Goal: Check status

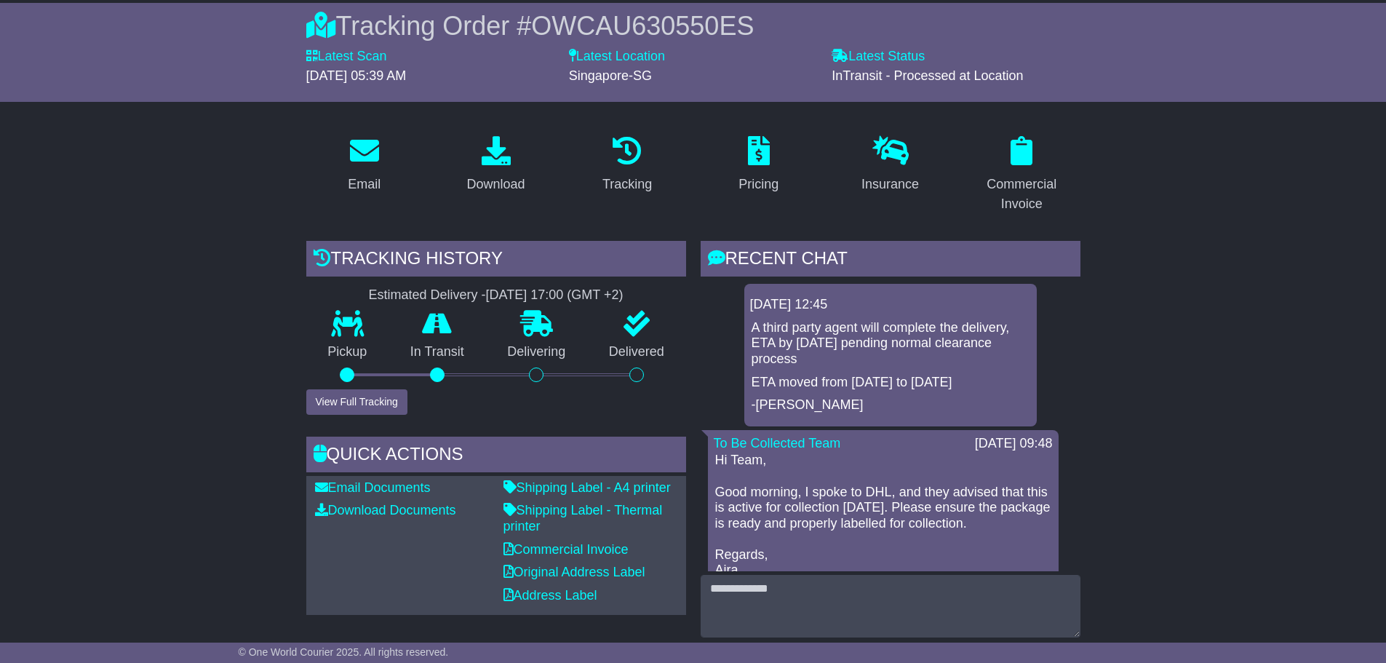
scroll to position [146, 0]
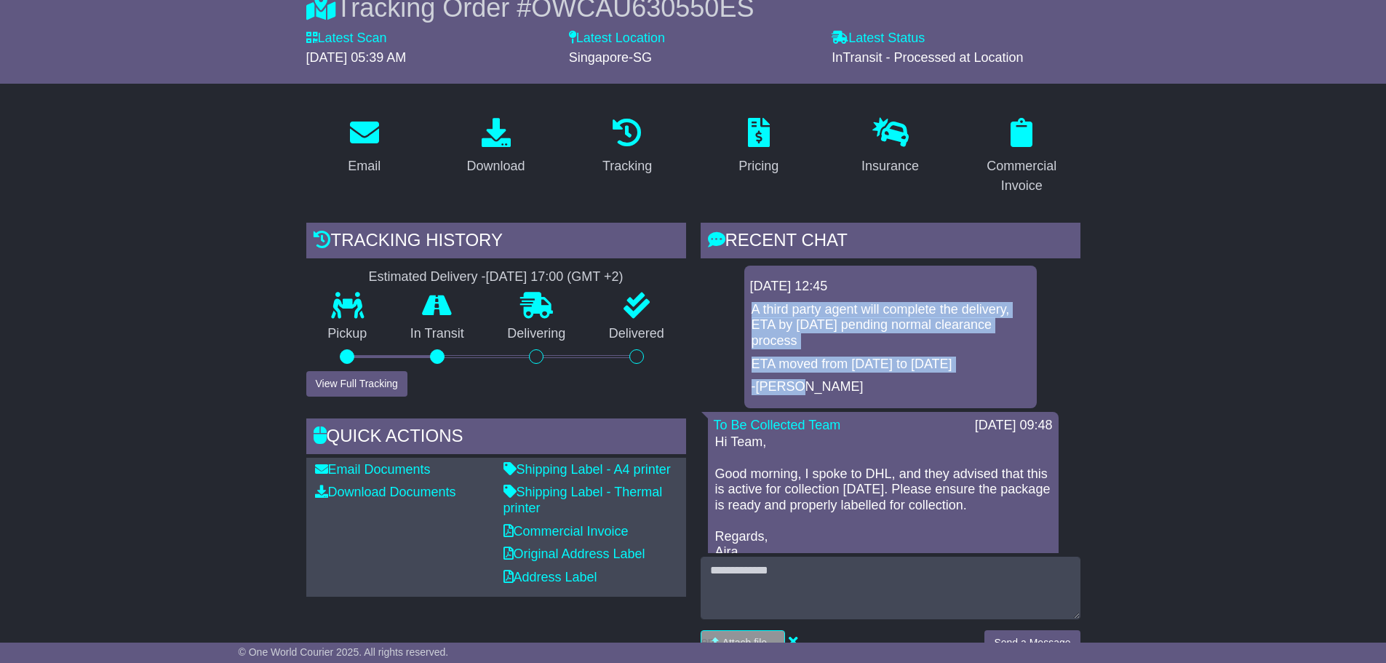
drag, startPoint x: 753, startPoint y: 308, endPoint x: 781, endPoint y: 343, distance: 44.5
click at [808, 382] on div "A third party agent will complete the delivery, ETA by 18/08/2025 pending norma…" at bounding box center [890, 348] width 281 height 93
copy div "A third party agent will complete the delivery, ETA by 18/08/2025 pending norma…"
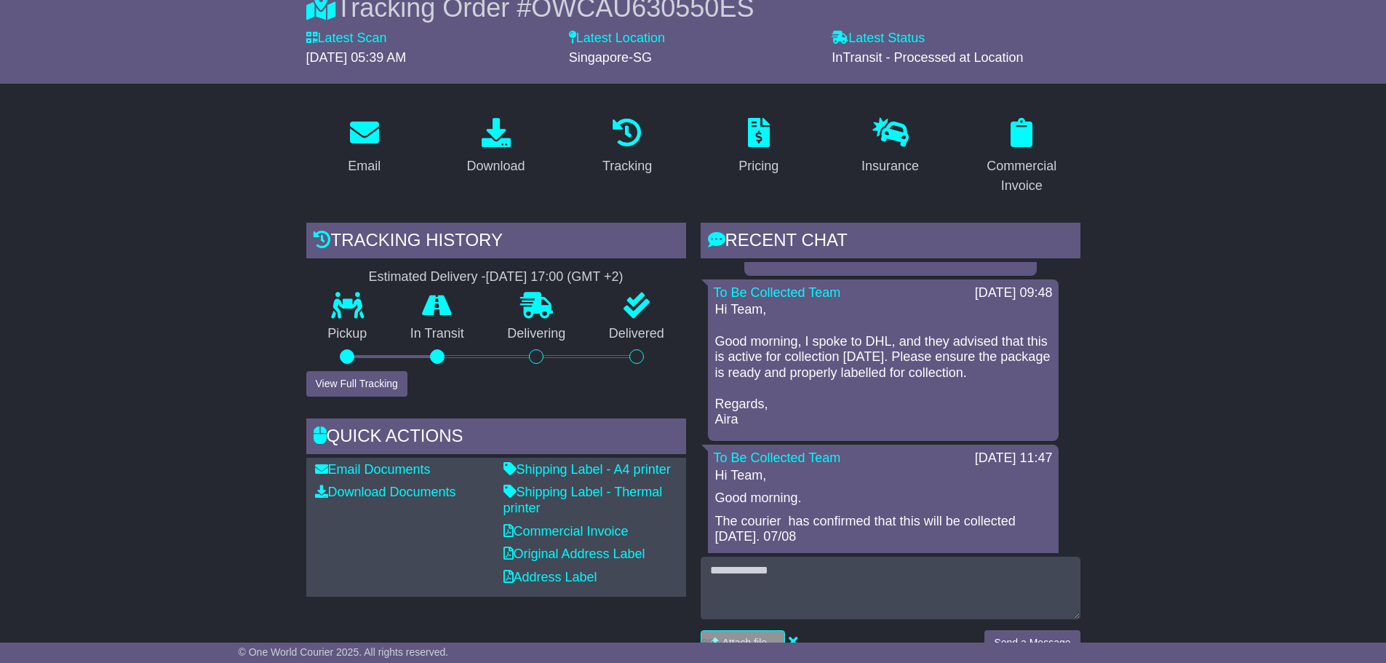
scroll to position [0, 0]
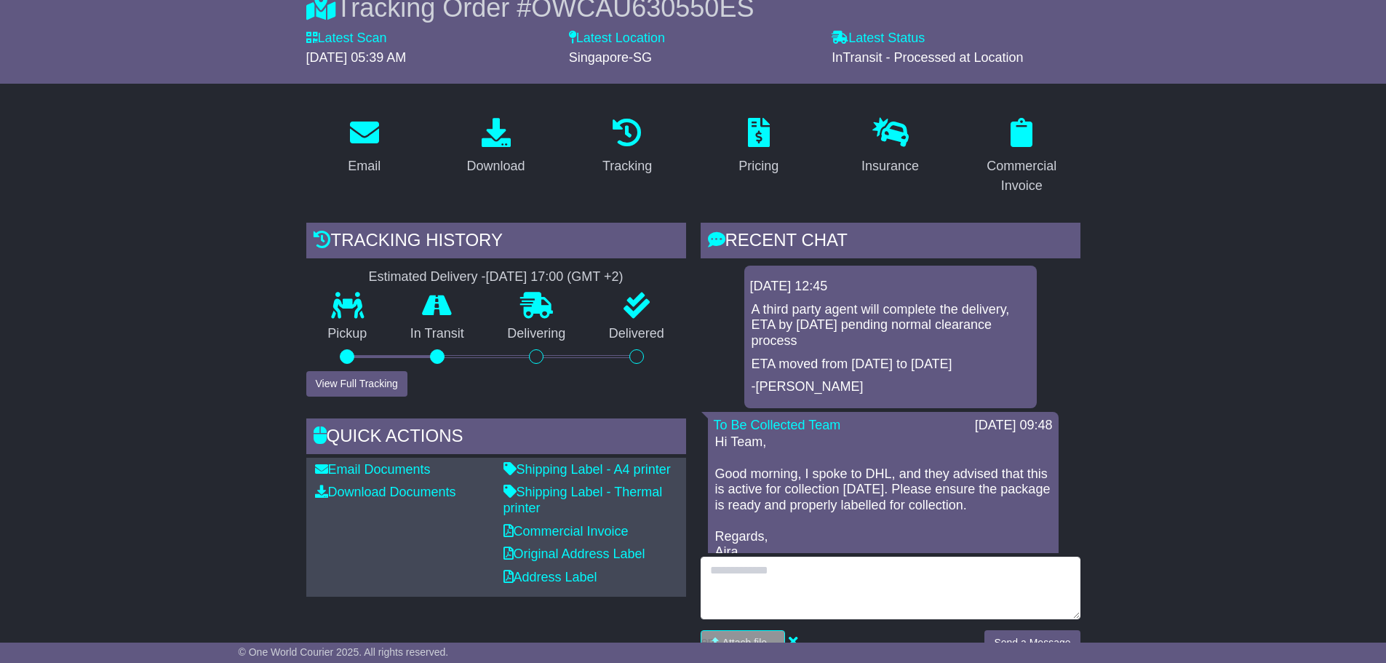
click at [755, 571] on textarea at bounding box center [891, 588] width 380 height 63
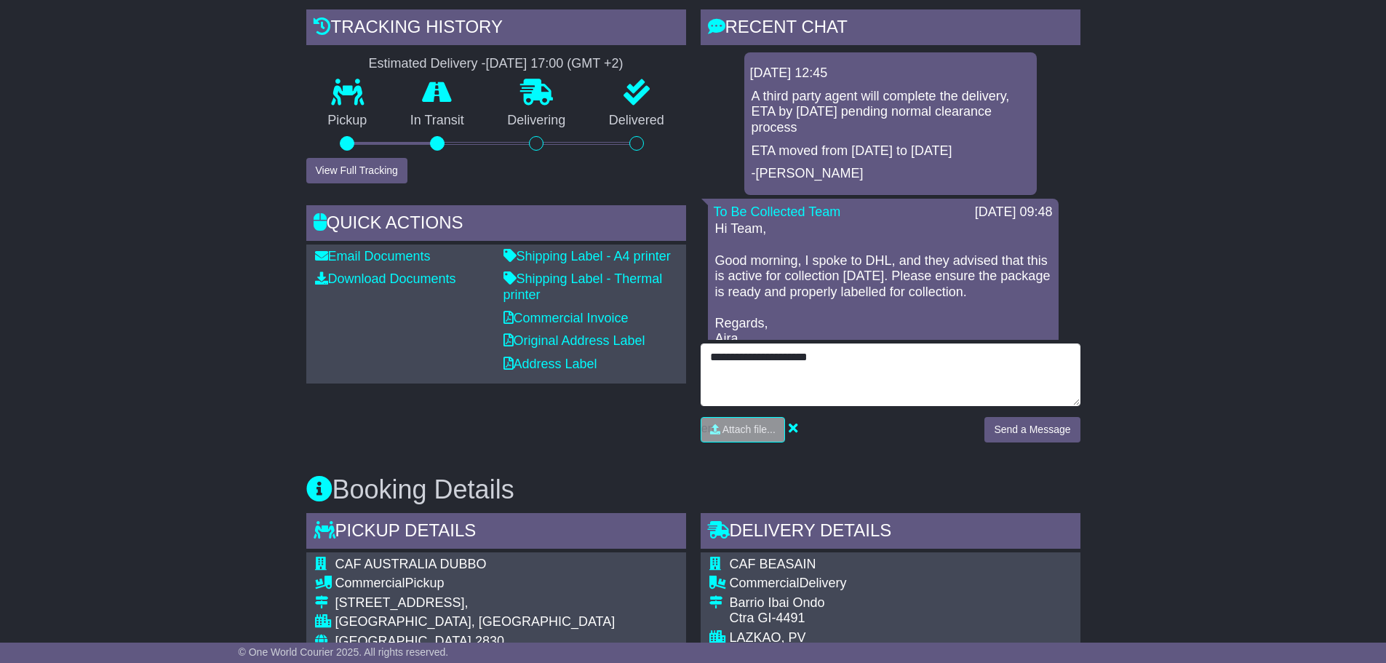
scroll to position [364, 0]
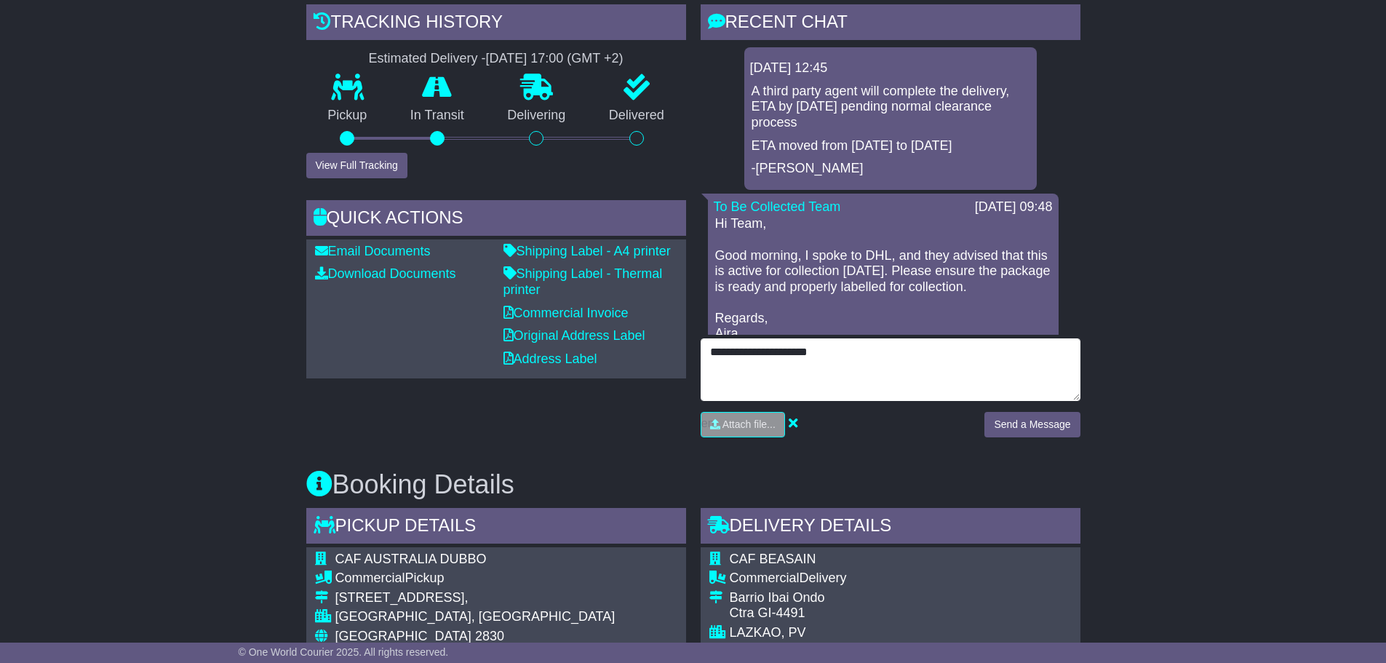
type textarea "**********"
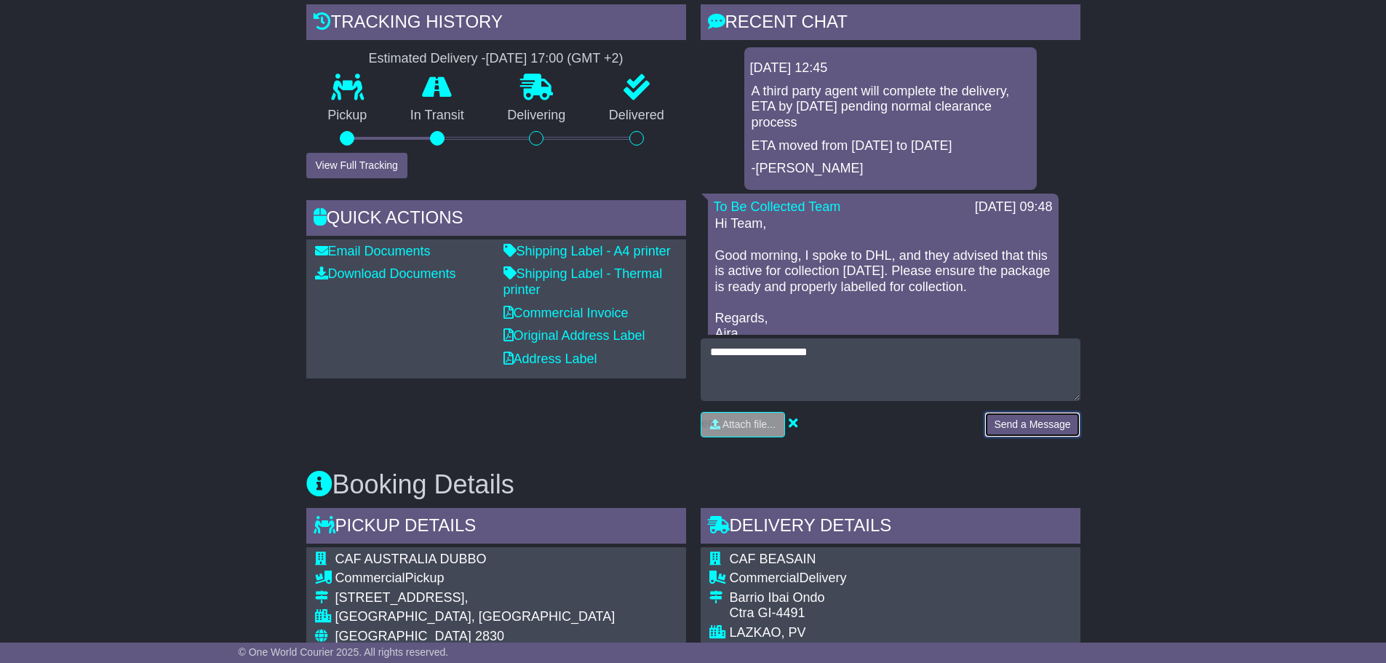
click at [1005, 425] on button "Send a Message" at bounding box center [1031, 424] width 95 height 25
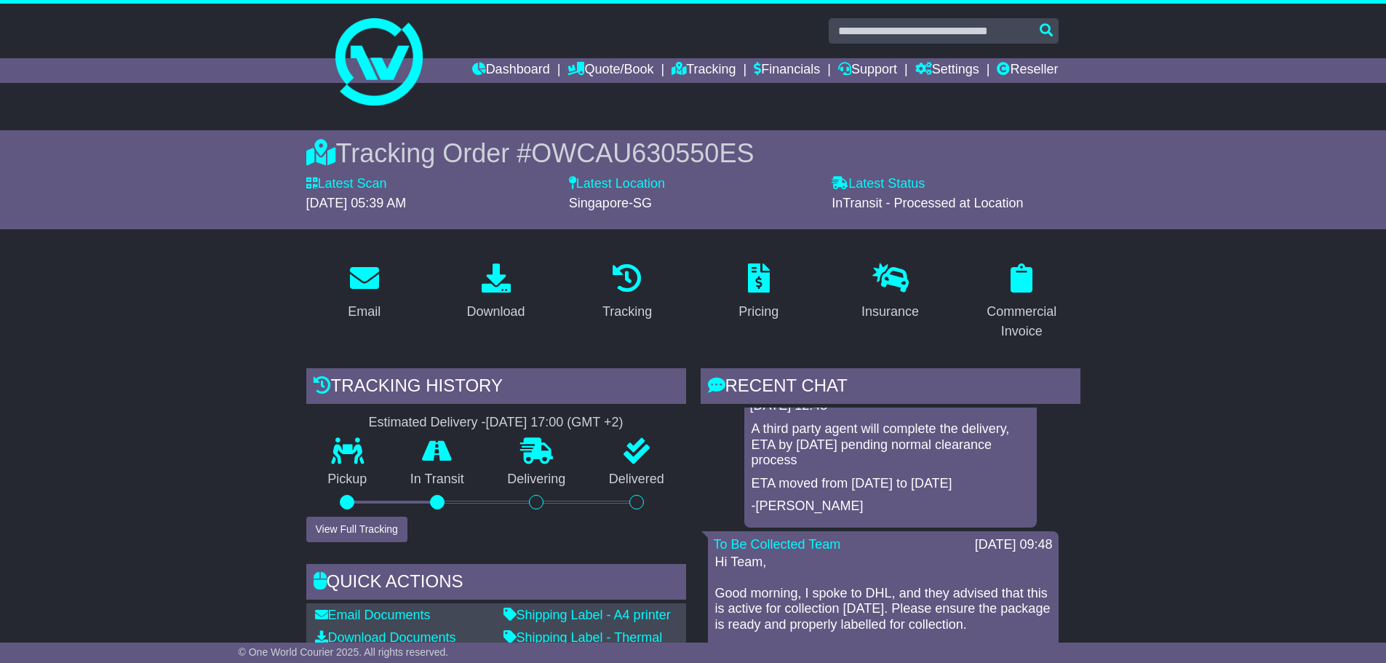
scroll to position [0, 0]
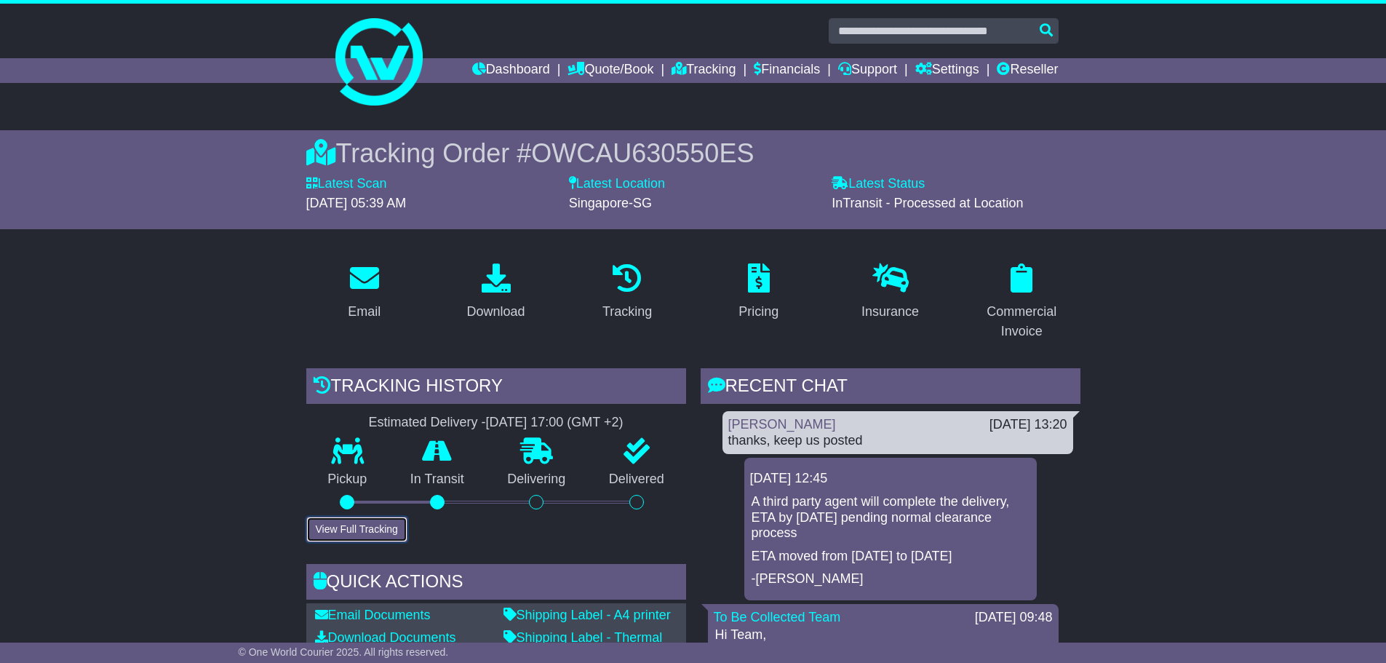
click at [364, 528] on button "View Full Tracking" at bounding box center [356, 529] width 101 height 25
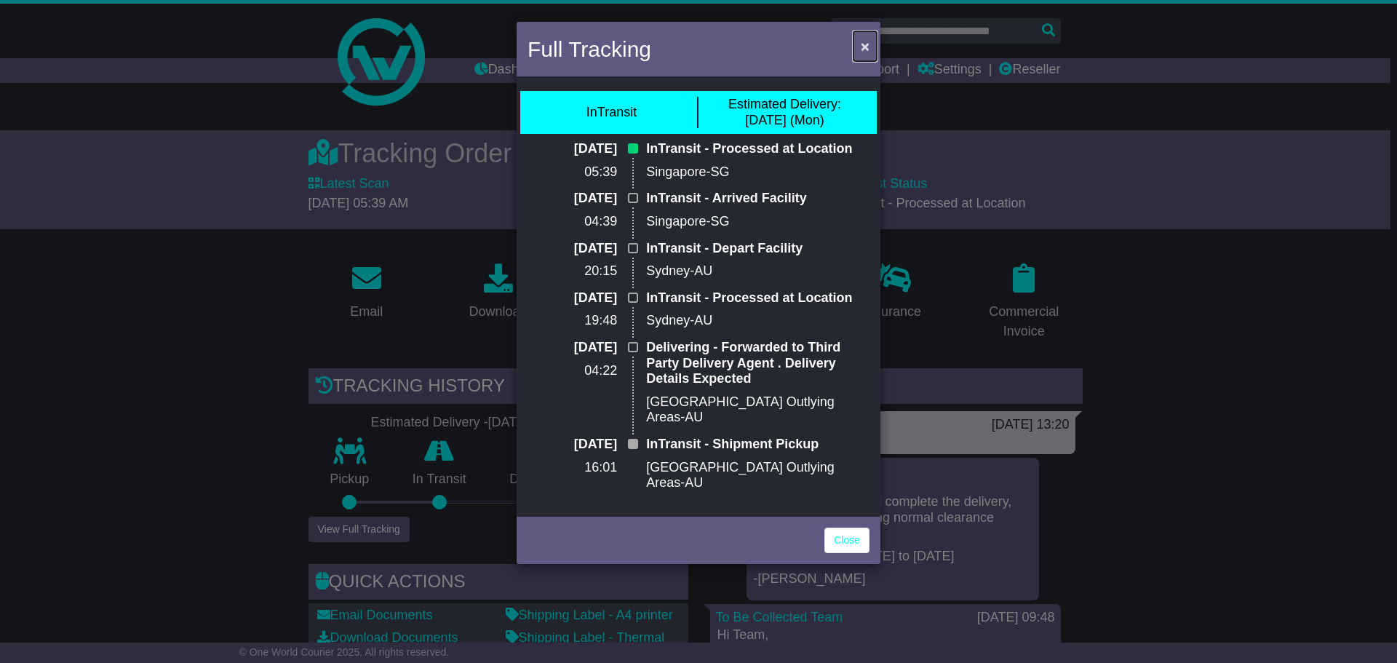
click at [862, 46] on span "×" at bounding box center [865, 46] width 9 height 17
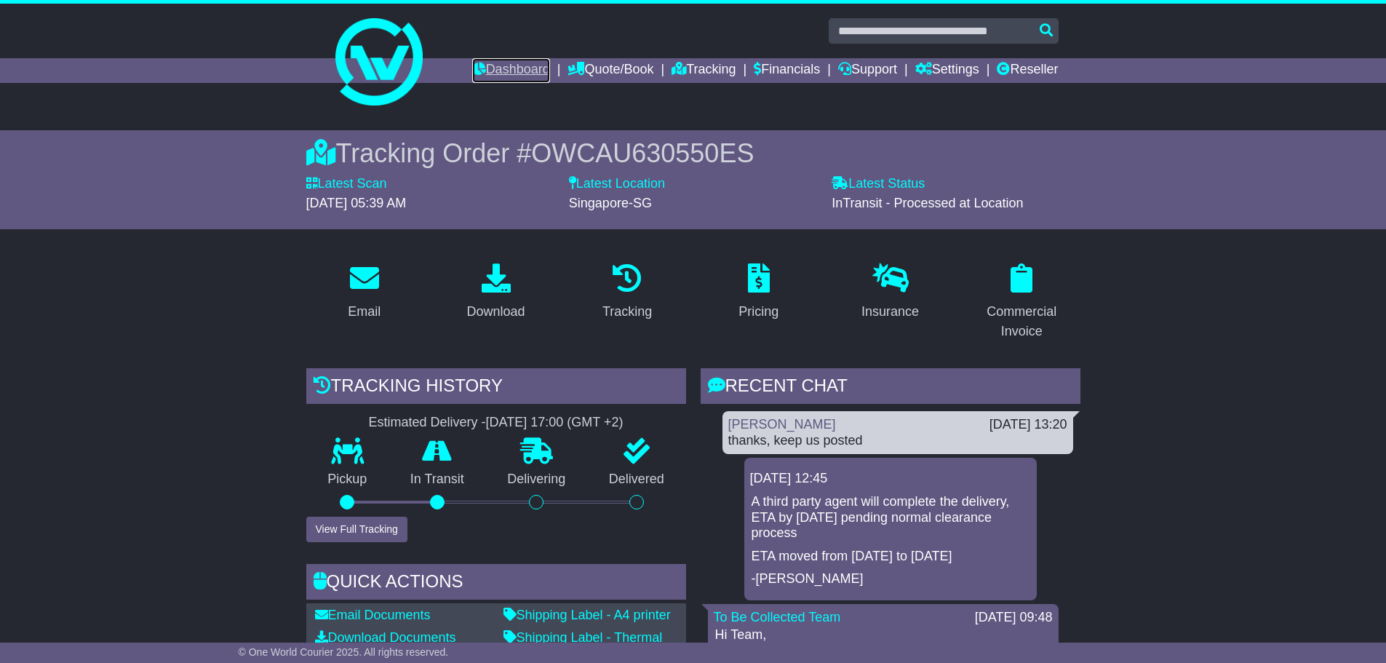
click at [487, 68] on link "Dashboard" at bounding box center [511, 70] width 78 height 25
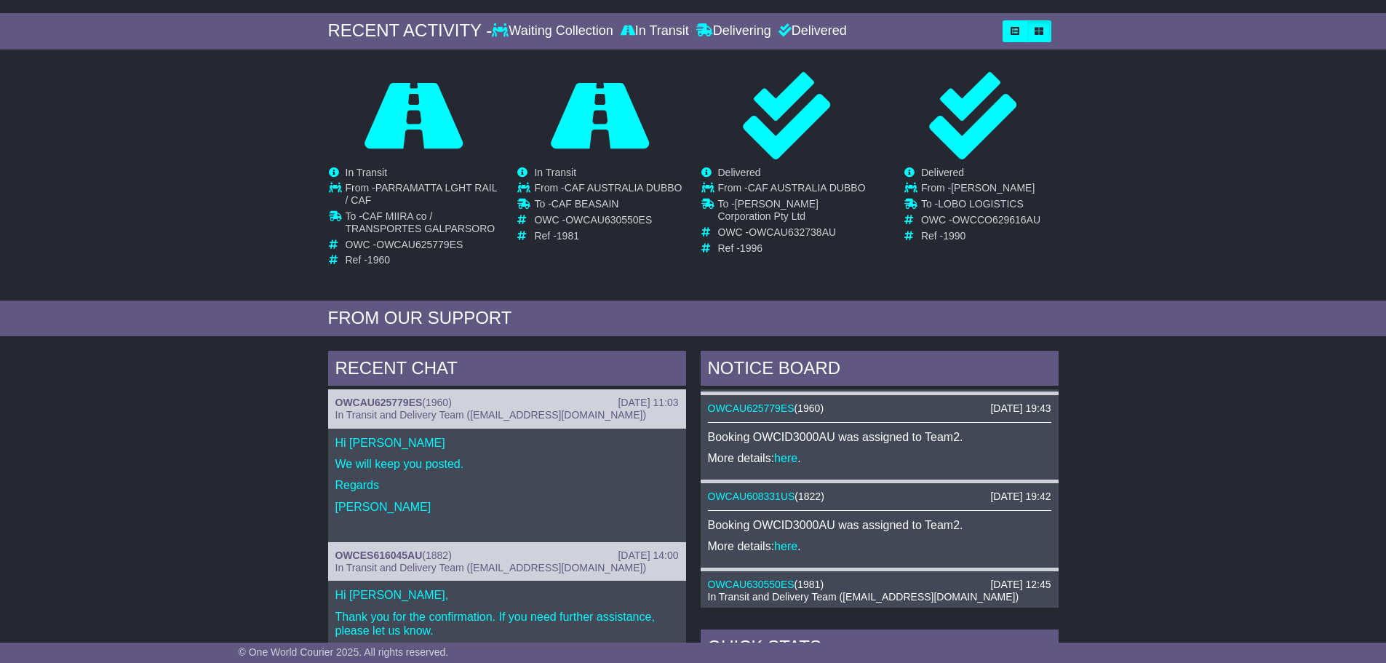
scroll to position [73, 0]
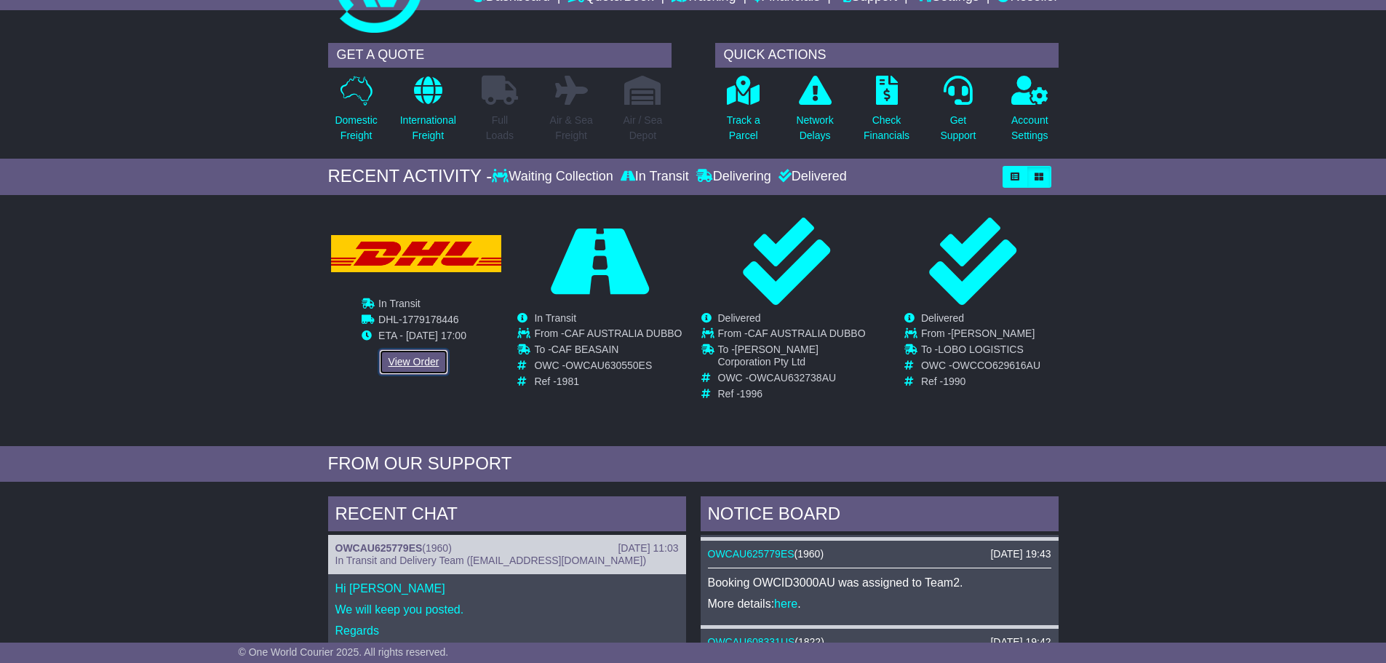
click at [404, 365] on link "View Order" at bounding box center [414, 361] width 70 height 25
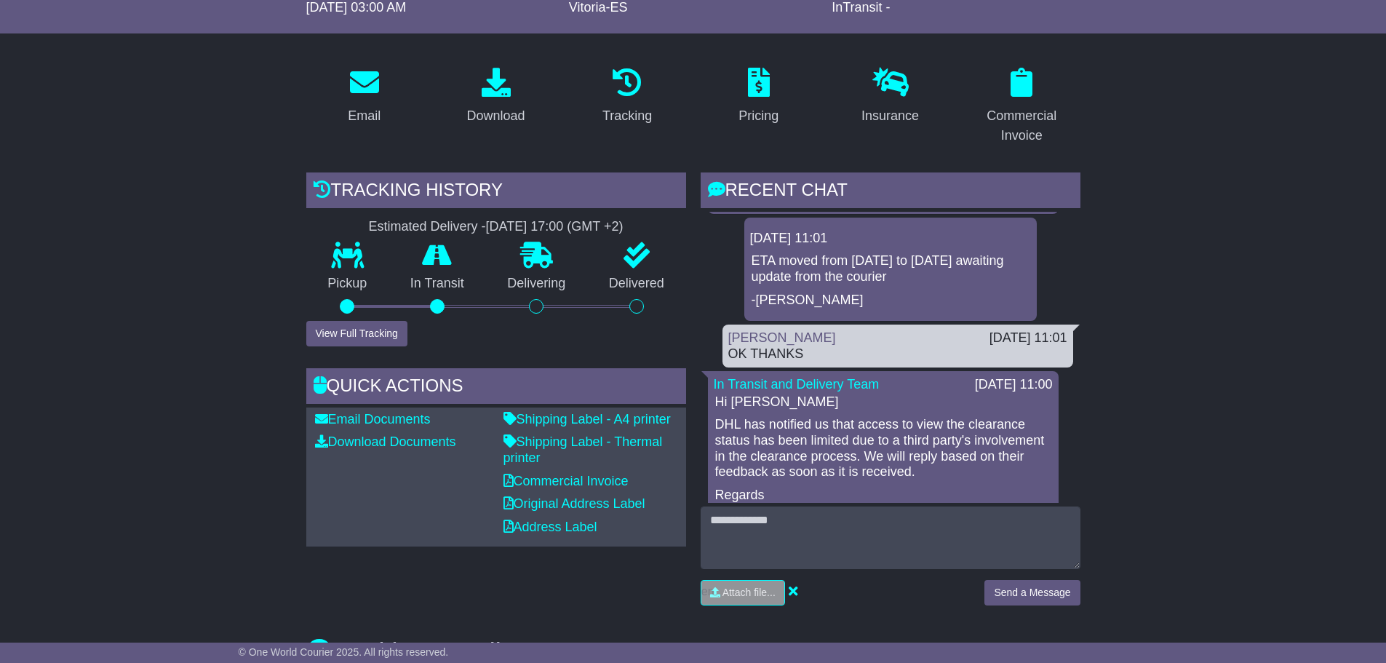
scroll to position [218, 0]
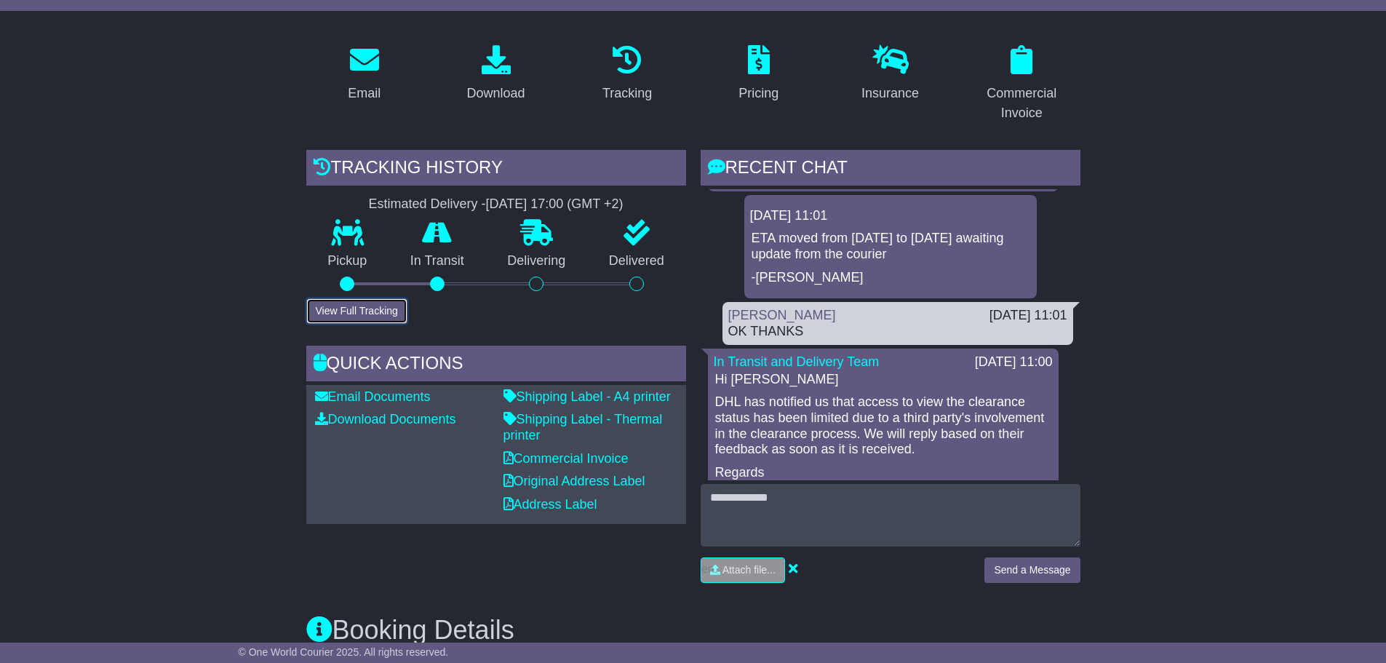
click at [367, 304] on button "View Full Tracking" at bounding box center [356, 310] width 101 height 25
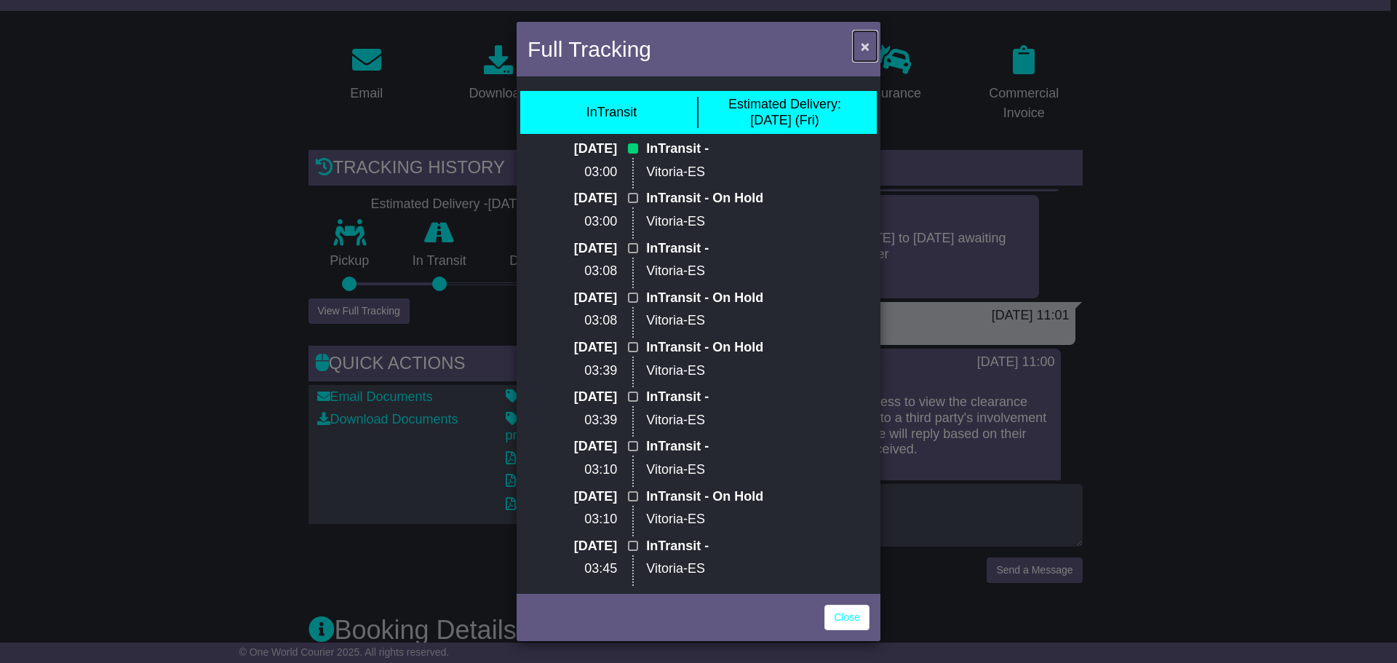
click at [862, 45] on span "×" at bounding box center [865, 46] width 9 height 17
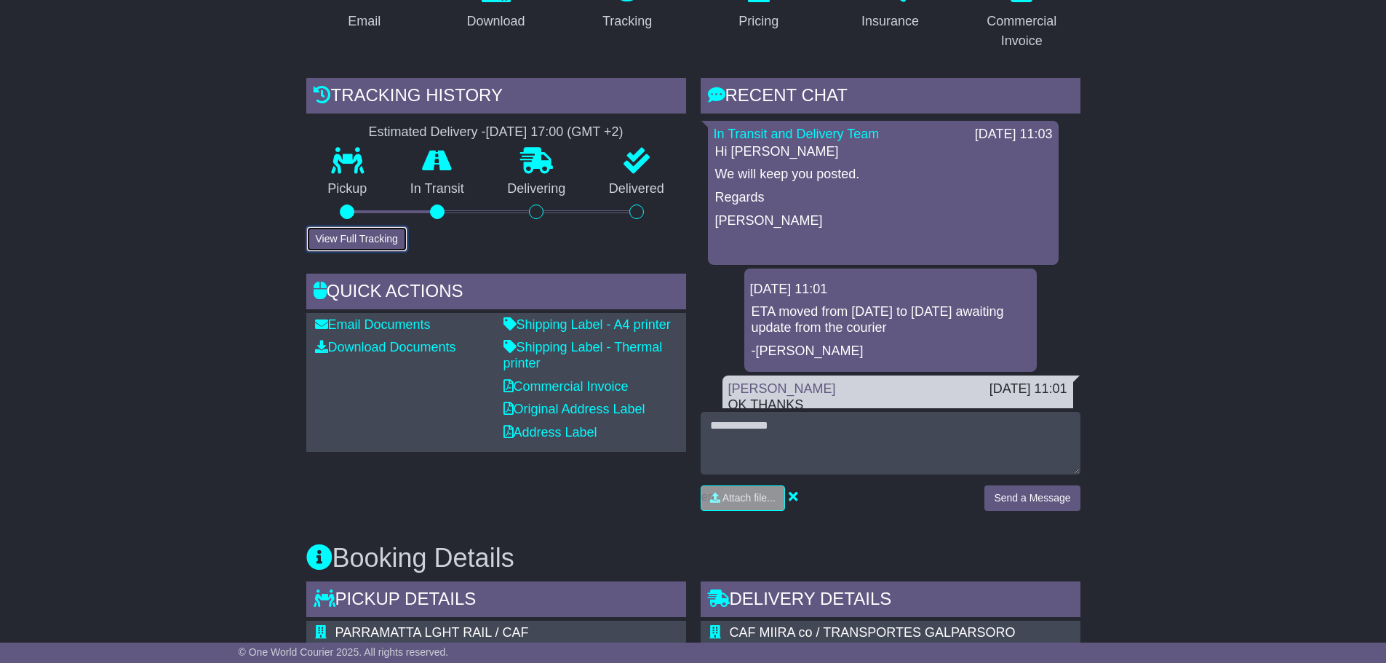
scroll to position [291, 0]
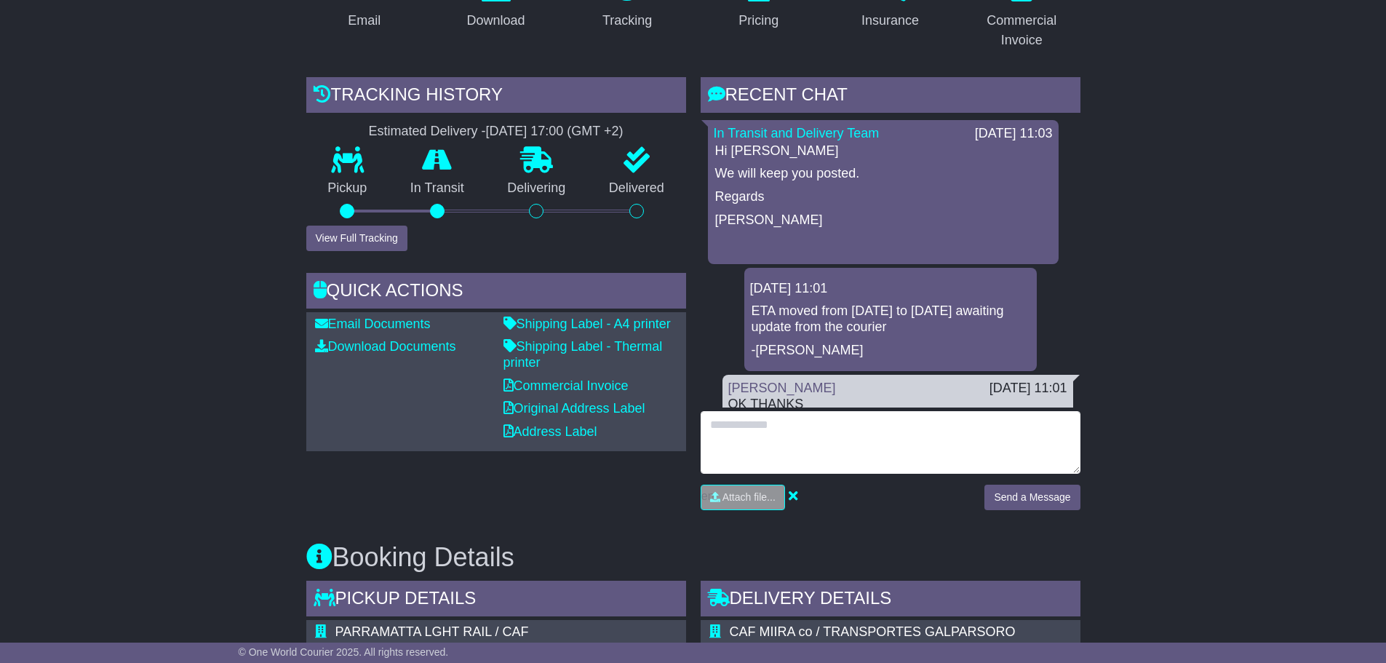
click at [720, 423] on textarea at bounding box center [891, 442] width 380 height 63
type textarea "**********"
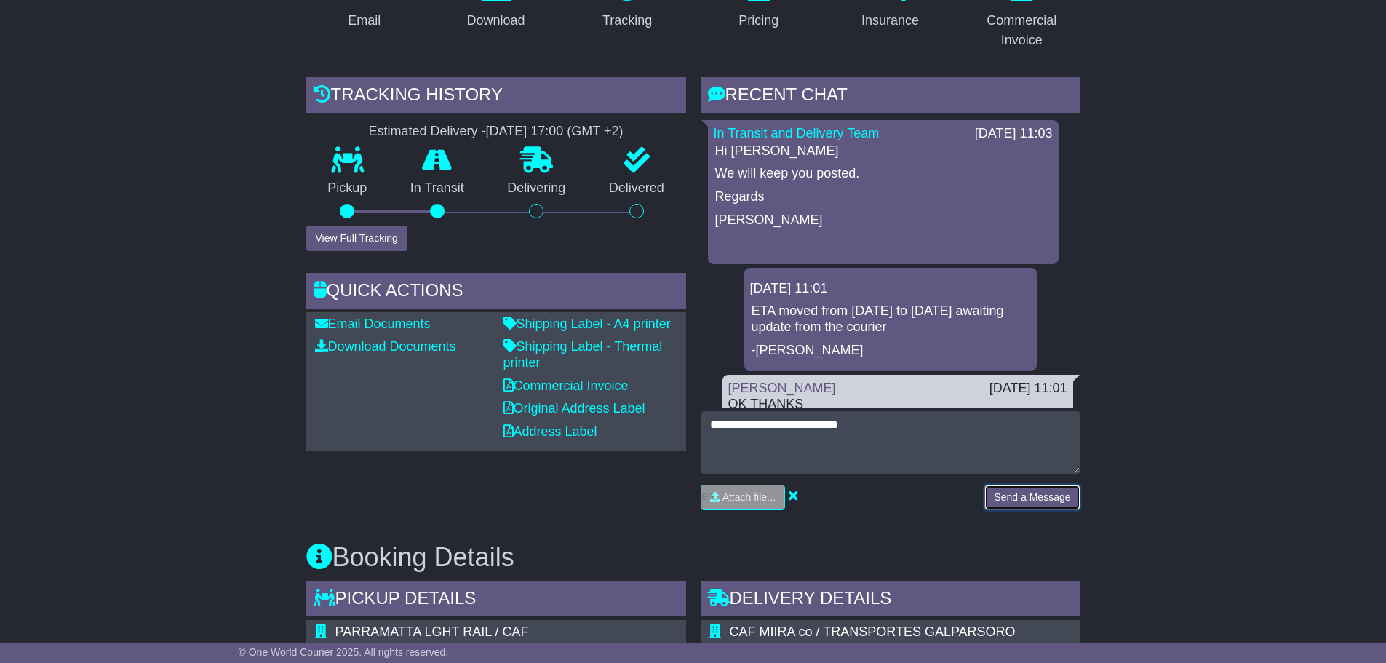
click at [1027, 497] on button "Send a Message" at bounding box center [1031, 497] width 95 height 25
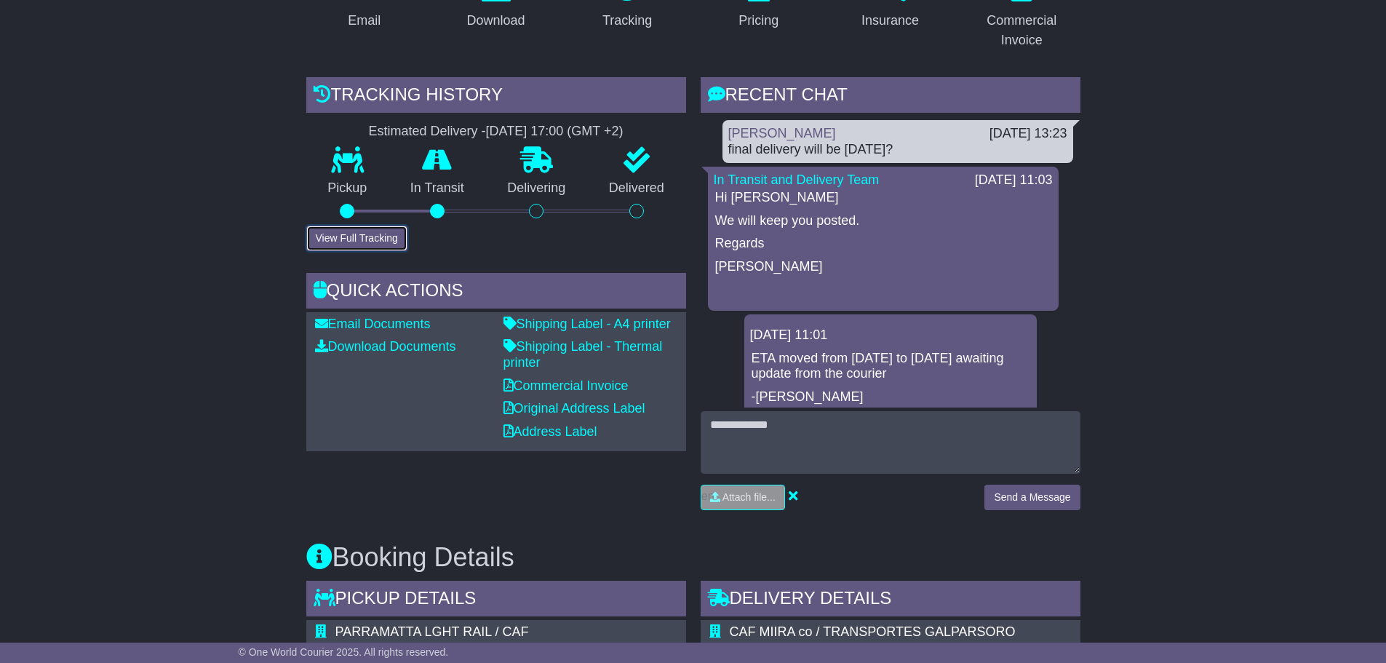
click at [359, 237] on button "View Full Tracking" at bounding box center [356, 238] width 101 height 25
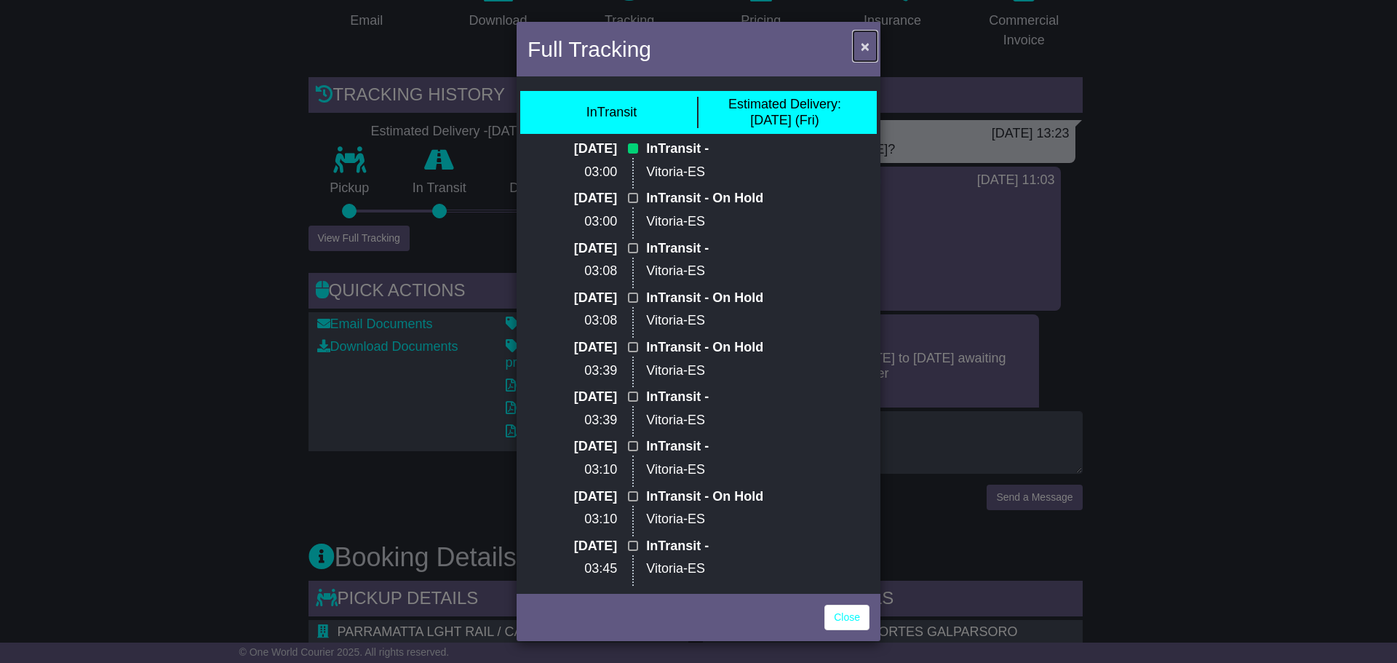
click at [867, 47] on span "×" at bounding box center [865, 46] width 9 height 17
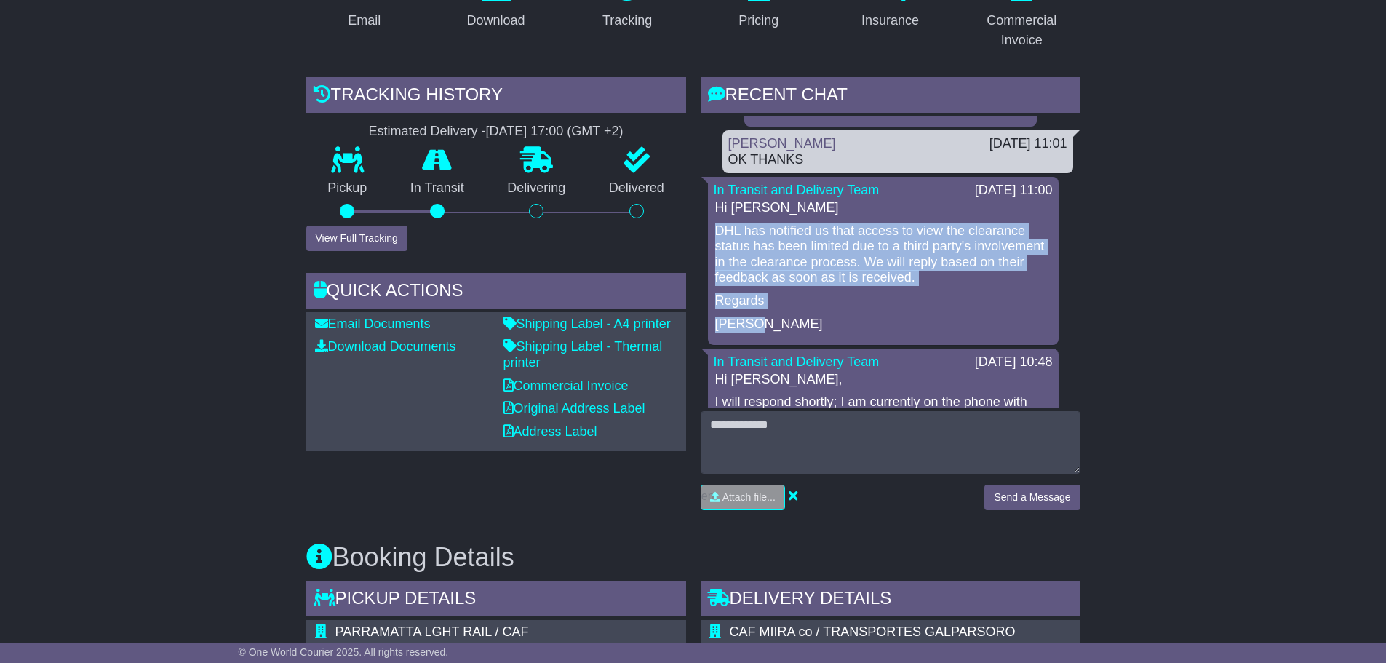
drag, startPoint x: 716, startPoint y: 227, endPoint x: 756, endPoint y: 319, distance: 100.7
click at [756, 319] on div "Hi [PERSON_NAME] has notified us that access to view the clearance status has b…" at bounding box center [883, 266] width 339 height 132
copy div "DHL has notified us that access to view the clearance status has been limited d…"
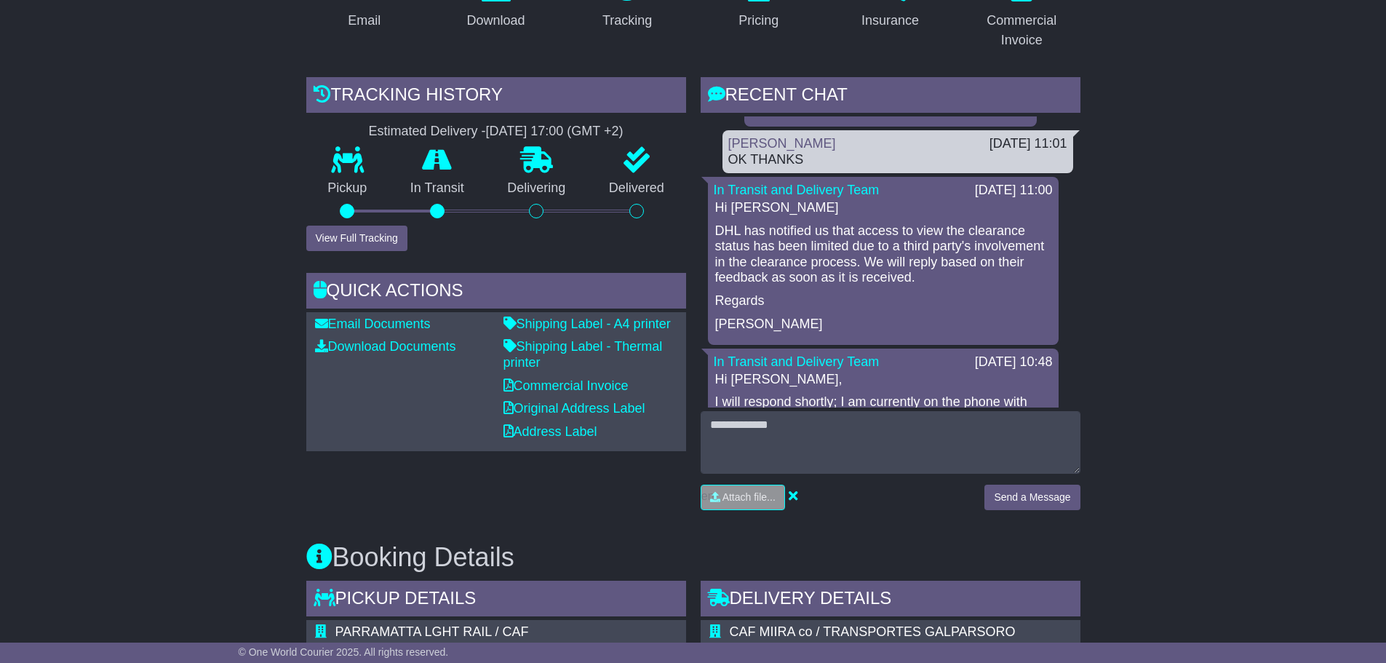
click at [901, 207] on p "Hi [PERSON_NAME]" at bounding box center [883, 208] width 336 height 16
